Goal: Contribute content: Contribute content

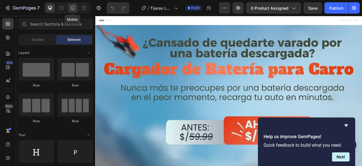
click at [71, 10] on icon at bounding box center [73, 8] width 6 height 6
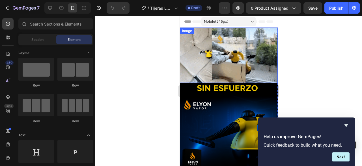
click at [252, 41] on img at bounding box center [229, 54] width 98 height 55
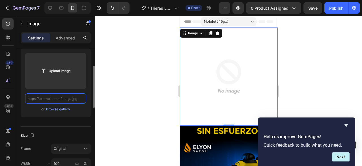
click at [72, 99] on input "text" at bounding box center [55, 98] width 61 height 10
paste input "[URL][DOMAIN_NAME]"
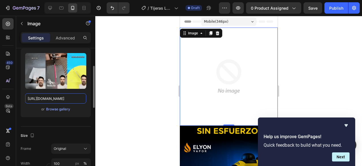
type input "[URL][DOMAIN_NAME]"
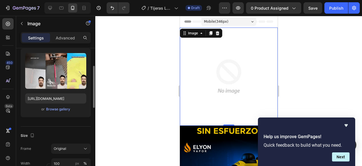
click at [85, 112] on div "Upload Image [URL][DOMAIN_NAME] or Browse gallery" at bounding box center [56, 82] width 70 height 68
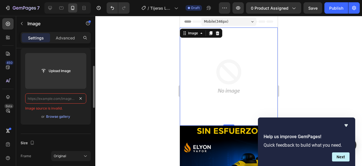
scroll to position [0, 0]
click at [73, 97] on input "text" at bounding box center [55, 98] width 61 height 10
paste input "[URL][DOMAIN_NAME]"
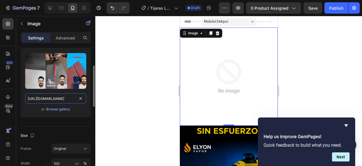
scroll to position [0, 204]
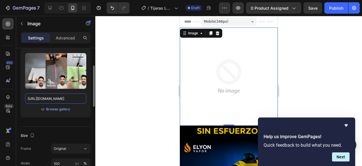
type input "[URL][DOMAIN_NAME]"
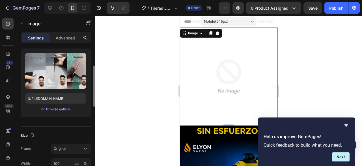
scroll to position [0, 0]
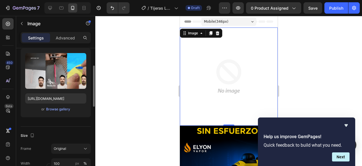
click at [85, 109] on div "or Browse gallery" at bounding box center [55, 109] width 61 height 7
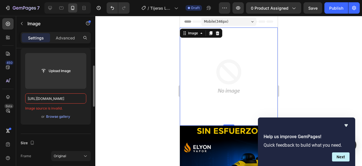
click at [88, 119] on div "Upload Image [URL][DOMAIN_NAME] Image source is invalid. or Browse gallery" at bounding box center [56, 86] width 70 height 76
click at [77, 97] on input "[URL][DOMAIN_NAME]" at bounding box center [55, 98] width 61 height 10
click at [87, 129] on div "Source Upload Image Image source is invalid. or Browse gallery" at bounding box center [56, 82] width 70 height 102
click at [46, 99] on input "text" at bounding box center [55, 98] width 61 height 10
paste input "[URL][DOMAIN_NAME]"
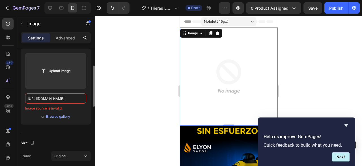
scroll to position [0, 204]
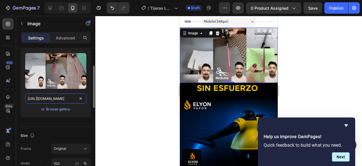
type input "[URL][DOMAIN_NAME]"
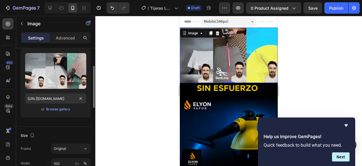
scroll to position [0, 0]
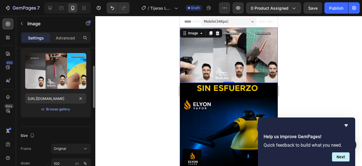
click at [82, 112] on div "Upload Image [URL][DOMAIN_NAME] or Browse gallery" at bounding box center [56, 82] width 70 height 68
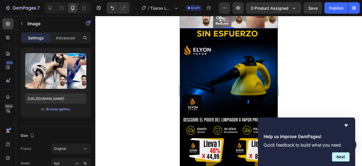
scroll to position [57, 0]
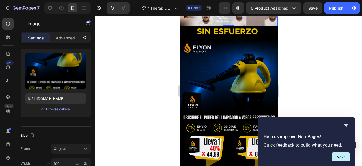
click at [230, 108] on img at bounding box center [229, 99] width 98 height 147
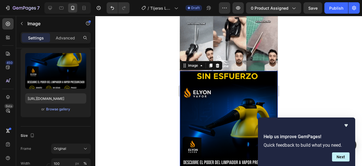
scroll to position [0, 0]
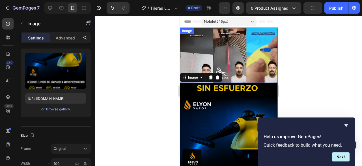
click at [215, 78] on img at bounding box center [229, 54] width 98 height 55
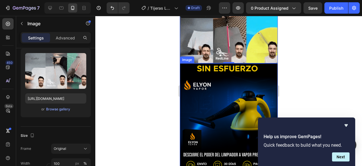
scroll to position [28, 0]
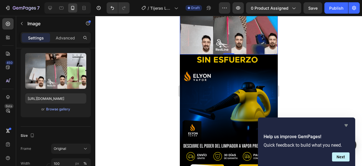
click at [345, 124] on icon "Hide survey" at bounding box center [346, 125] width 7 height 7
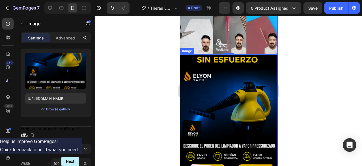
click at [209, 87] on img at bounding box center [229, 127] width 98 height 147
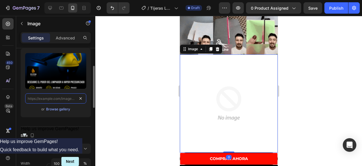
scroll to position [0, 0]
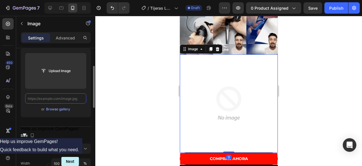
click at [55, 99] on input "text" at bounding box center [55, 98] width 61 height 10
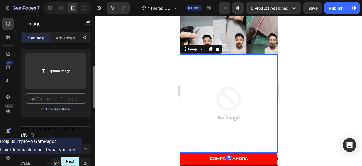
paste input "[URL][DOMAIN_NAME]"
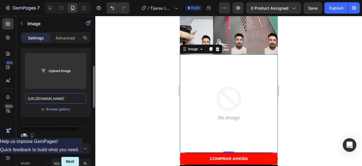
scroll to position [0, 275]
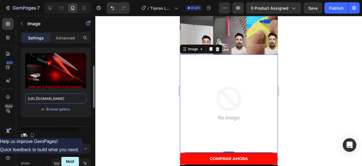
type input "[URL][DOMAIN_NAME]"
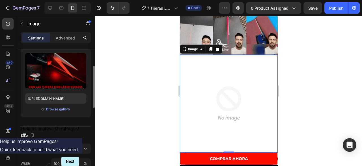
scroll to position [0, 0]
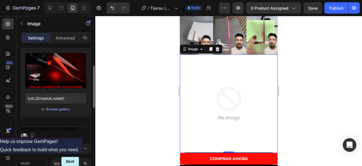
click at [83, 111] on div "or Browse gallery" at bounding box center [55, 109] width 61 height 7
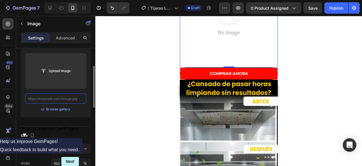
click at [59, 98] on input "text" at bounding box center [55, 98] width 61 height 10
paste input "[URL][DOMAIN_NAME]"
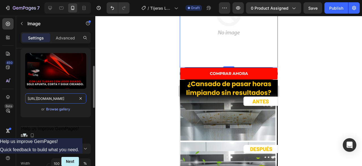
scroll to position [0, 149]
type input "[URL][DOMAIN_NAME]"
click at [79, 108] on div "or Browse gallery" at bounding box center [55, 109] width 61 height 7
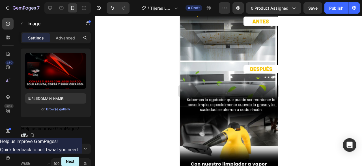
scroll to position [198, 0]
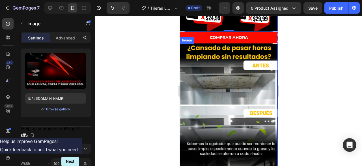
click at [249, 83] on img at bounding box center [229, 131] width 98 height 174
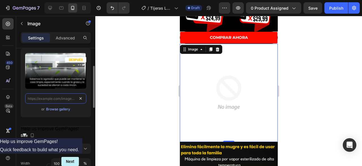
scroll to position [0, 0]
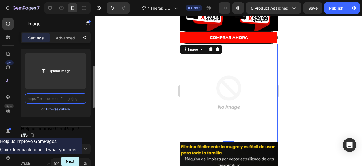
paste input "[URL][DOMAIN_NAME]"
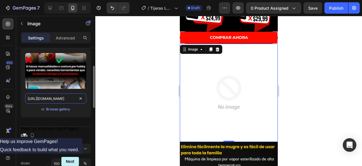
scroll to position [0, 199]
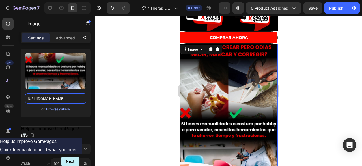
type input "[URL][DOMAIN_NAME]"
drag, startPoint x: 115, startPoint y: 111, endPoint x: 125, endPoint y: 110, distance: 10.3
click at [115, 111] on div at bounding box center [228, 91] width 267 height 150
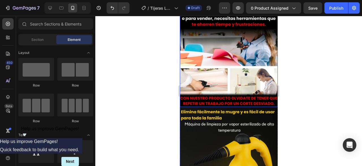
scroll to position [340, 0]
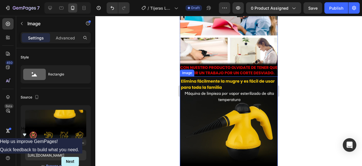
click at [226, 104] on img at bounding box center [229, 163] width 98 height 174
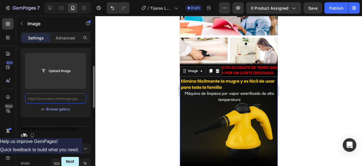
scroll to position [0, 0]
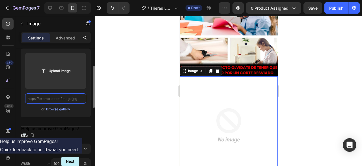
click at [72, 98] on input "text" at bounding box center [55, 98] width 61 height 10
paste input "[URL][DOMAIN_NAME]"
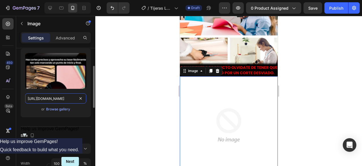
scroll to position [0, 206]
type input "[URL][DOMAIN_NAME]"
click at [83, 110] on div "or Browse gallery" at bounding box center [55, 109] width 61 height 7
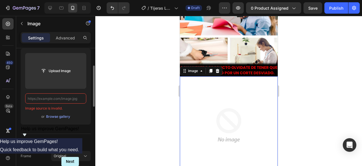
click at [63, 101] on input "text" at bounding box center [55, 98] width 61 height 10
paste input "[URL][DOMAIN_NAME]"
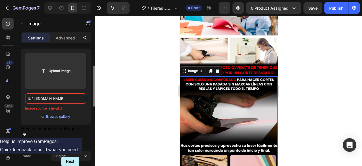
scroll to position [0, 206]
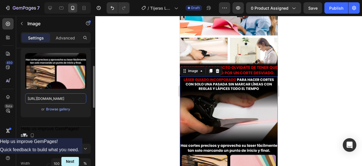
type input "[URL][DOMAIN_NAME]"
click at [84, 109] on div "or Browse gallery" at bounding box center [55, 109] width 61 height 7
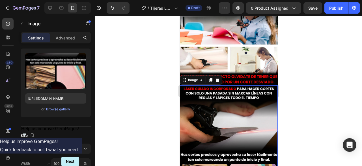
scroll to position [311, 0]
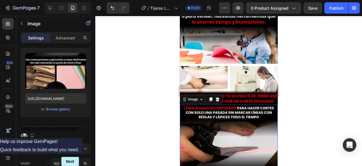
click at [312, 105] on div at bounding box center [228, 91] width 267 height 150
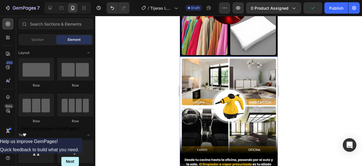
scroll to position [538, 0]
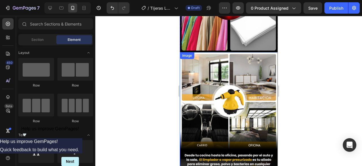
click at [232, 73] on img at bounding box center [229, 139] width 98 height 174
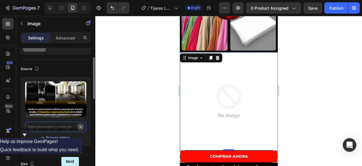
scroll to position [0, 0]
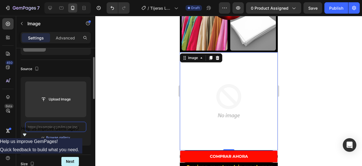
click at [66, 124] on input "text" at bounding box center [55, 126] width 61 height 10
paste input "[URL][DOMAIN_NAME]"
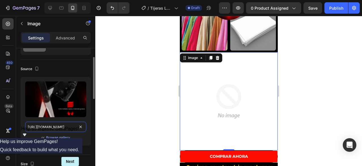
scroll to position [0, 200]
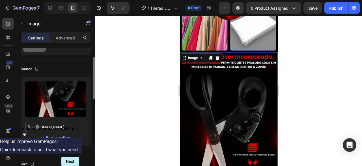
type input "[URL][DOMAIN_NAME]"
click at [77, 139] on div "or Browse gallery" at bounding box center [55, 137] width 61 height 7
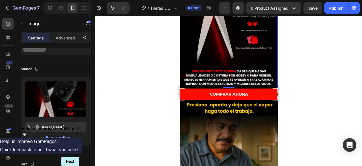
scroll to position [708, 0]
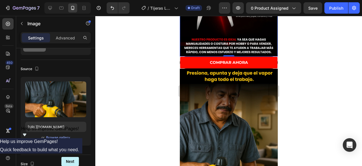
click at [223, 110] on img at bounding box center [229, 155] width 98 height 174
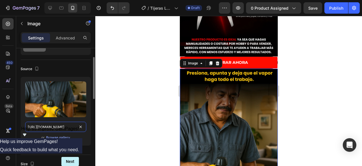
drag, startPoint x: 82, startPoint y: 121, endPoint x: 80, endPoint y: 125, distance: 4.1
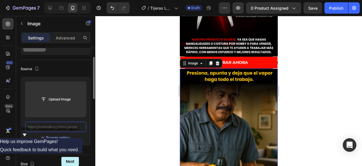
scroll to position [0, 0]
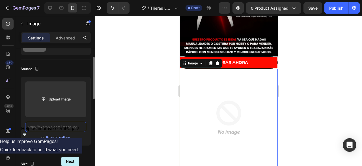
click at [68, 127] on input "text" at bounding box center [55, 126] width 61 height 10
paste input "[URL][DOMAIN_NAME]"
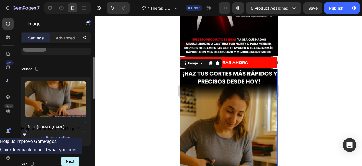
type input "[URL][DOMAIN_NAME]"
click at [77, 137] on div "or Browse gallery" at bounding box center [55, 137] width 61 height 7
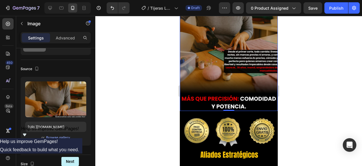
scroll to position [849, 0]
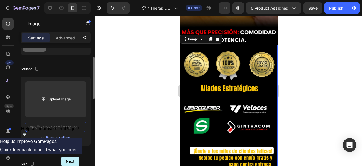
scroll to position [0, 0]
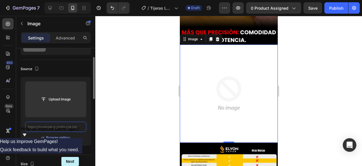
click at [70, 124] on input "text" at bounding box center [55, 126] width 61 height 10
paste input "[URL][DOMAIN_NAME]"
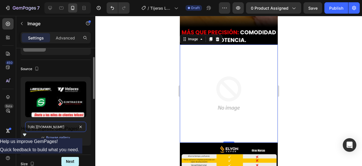
scroll to position [0, 204]
type input "[URL][DOMAIN_NAME]"
click at [79, 141] on div "Upload Image [URL][DOMAIN_NAME] or Browse gallery" at bounding box center [56, 111] width 70 height 68
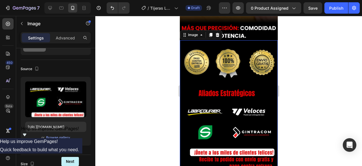
scroll to position [991, 0]
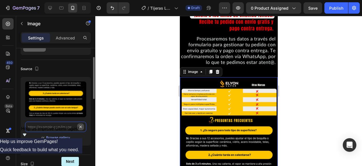
scroll to position [0, 0]
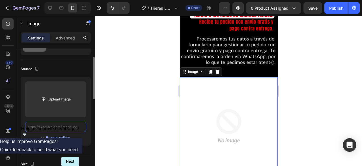
click at [65, 125] on input "text" at bounding box center [55, 126] width 61 height 10
paste input "[URL][DOMAIN_NAME]"
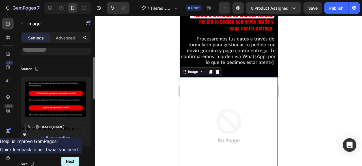
type input "[URL][DOMAIN_NAME]"
click at [80, 139] on div "or Browse gallery" at bounding box center [55, 137] width 61 height 7
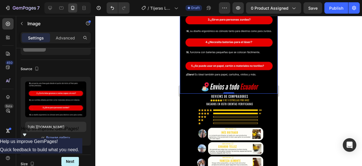
scroll to position [1245, 0]
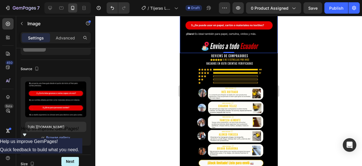
click at [225, 102] on img at bounding box center [229, 140] width 98 height 174
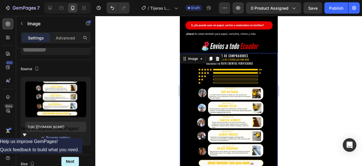
click at [224, 83] on img at bounding box center [229, 140] width 98 height 174
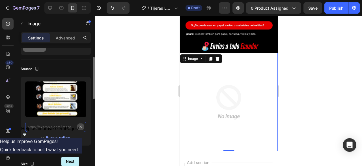
scroll to position [0, 0]
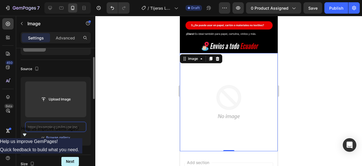
click at [59, 123] on input "text" at bounding box center [55, 126] width 61 height 10
paste input "[URL][DOMAIN_NAME]"
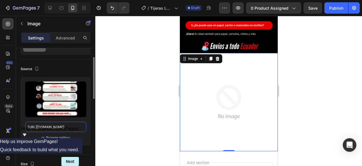
type input "[URL][DOMAIN_NAME]"
click at [84, 142] on div "Upload Image [URL][DOMAIN_NAME] or Browse gallery" at bounding box center [56, 111] width 70 height 68
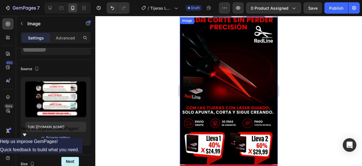
scroll to position [57, 0]
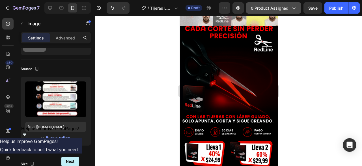
click at [296, 8] on icon "button" at bounding box center [294, 9] width 3 height 2
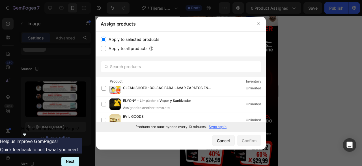
scroll to position [142, 0]
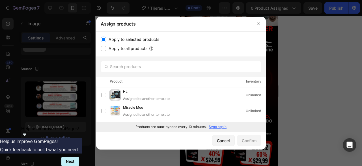
click at [218, 127] on p "Sync again" at bounding box center [218, 126] width 18 height 5
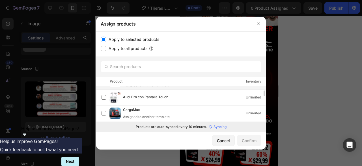
scroll to position [0, 0]
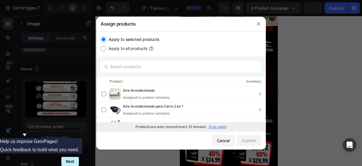
drag, startPoint x: 192, startPoint y: 102, endPoint x: 169, endPoint y: 57, distance: 50.6
click at [169, 57] on div at bounding box center [181, 66] width 170 height 20
click at [159, 69] on input "text" at bounding box center [181, 66] width 161 height 11
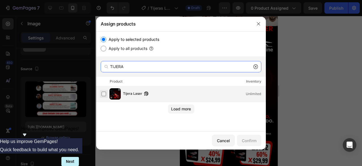
type input "TIJERA"
click at [105, 92] on label at bounding box center [104, 93] width 5 height 5
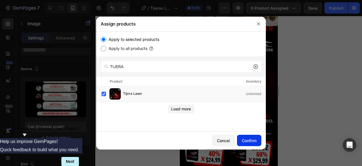
click at [249, 141] on div "Confirm" at bounding box center [249, 140] width 15 height 6
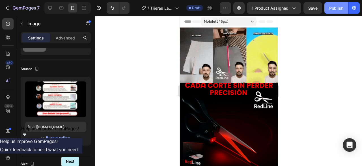
click at [340, 8] on div "Publish" at bounding box center [336, 8] width 14 height 6
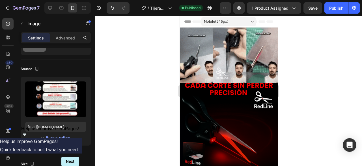
drag, startPoint x: 340, startPoint y: 8, endPoint x: 138, endPoint y: 54, distance: 207.1
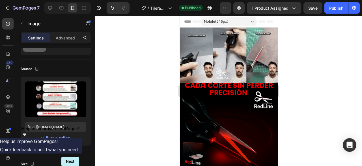
click at [138, 54] on div at bounding box center [228, 91] width 267 height 150
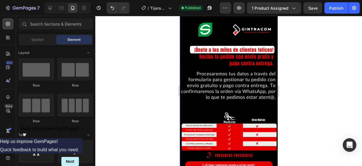
scroll to position [1104, 0]
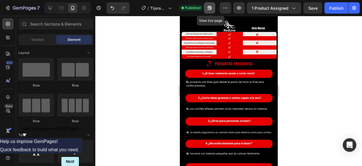
click at [213, 10] on icon "button" at bounding box center [210, 8] width 6 height 6
click at [211, 5] on icon "button" at bounding box center [210, 8] width 6 height 6
